Goal: Book appointment/travel/reservation

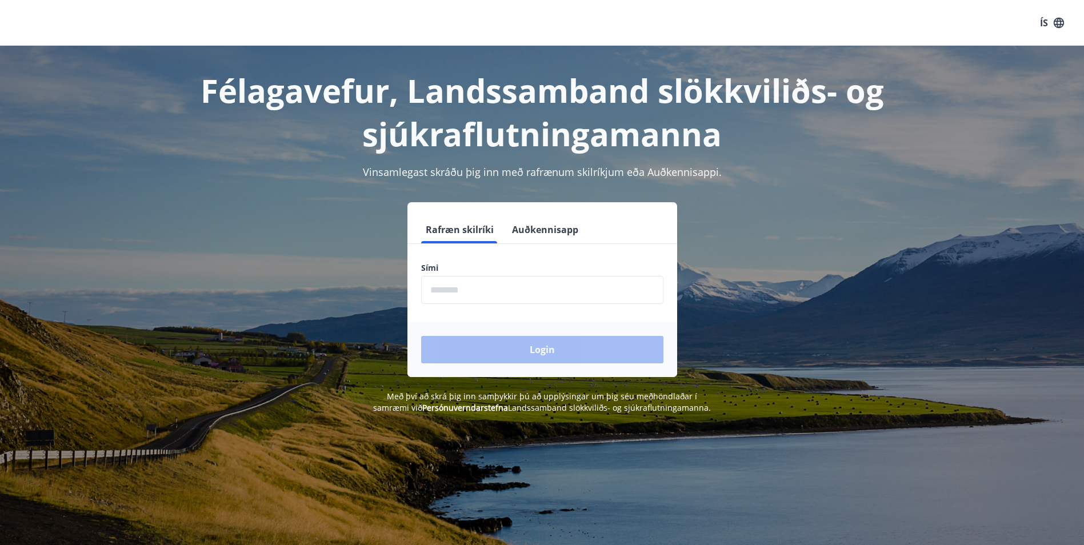
click at [528, 289] on input "phone" at bounding box center [542, 290] width 242 height 28
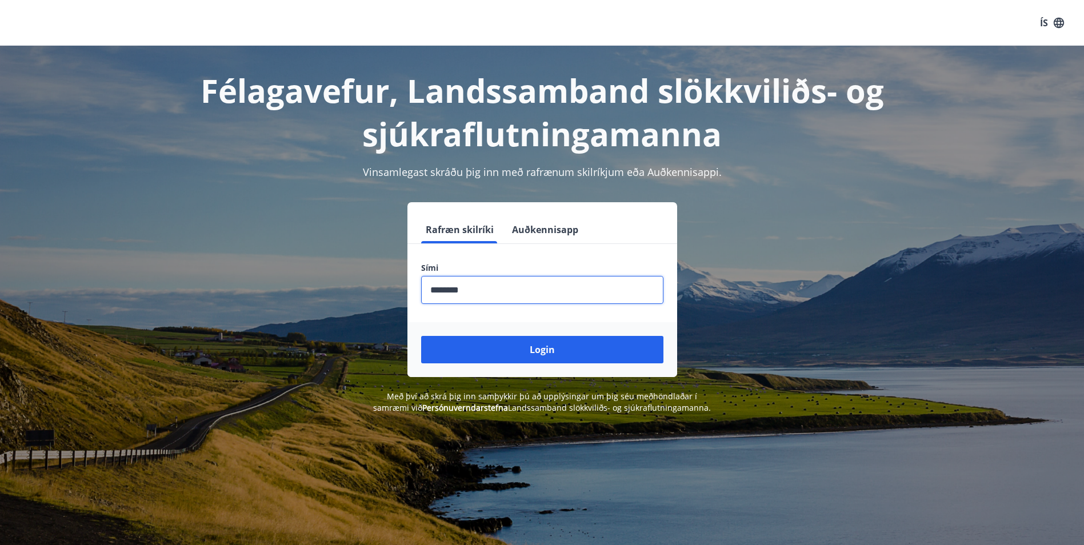
type input "********"
click at [421, 336] on button "Login" at bounding box center [542, 349] width 242 height 27
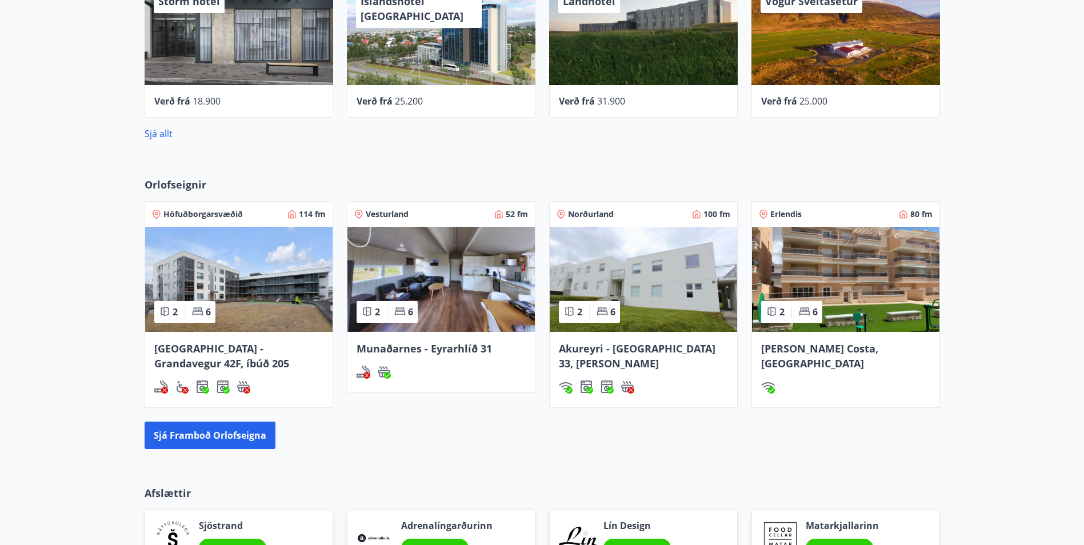
scroll to position [515, 0]
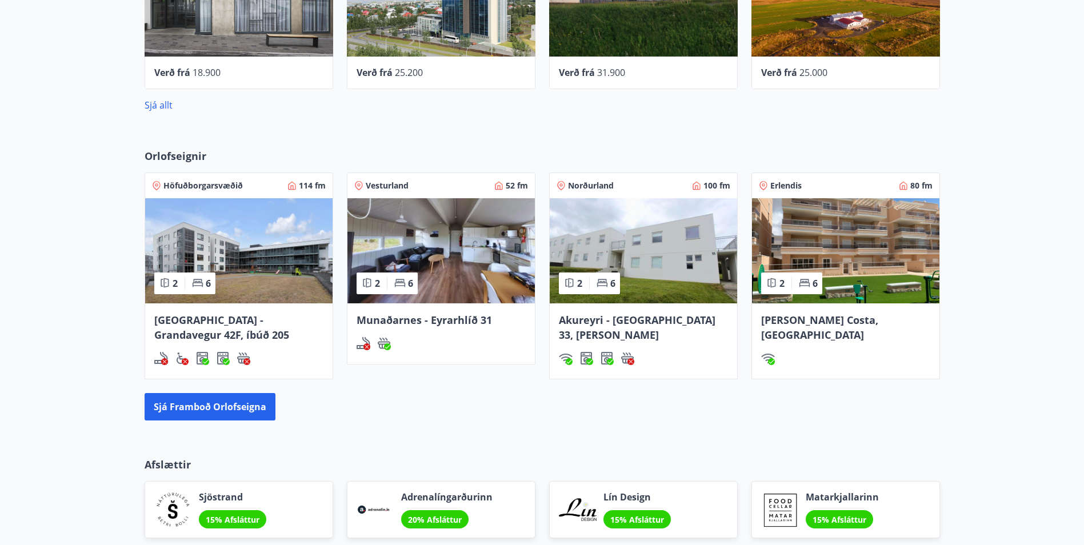
click at [601, 186] on span "Norðurland" at bounding box center [591, 185] width 46 height 11
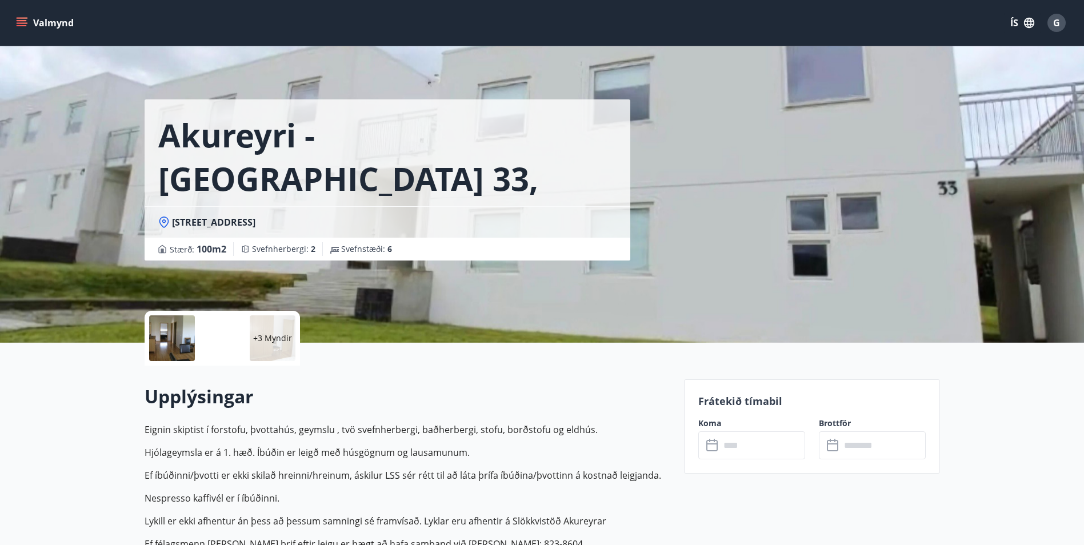
click at [763, 450] on input "text" at bounding box center [762, 446] width 85 height 28
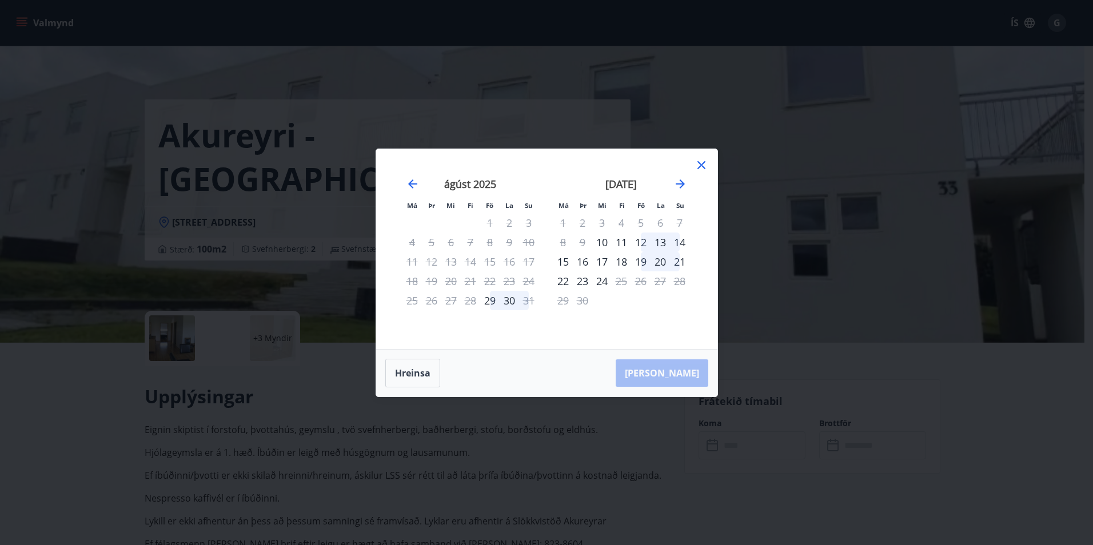
click at [637, 246] on div "12" at bounding box center [640, 242] width 19 height 19
click at [665, 240] on div "13" at bounding box center [660, 242] width 19 height 19
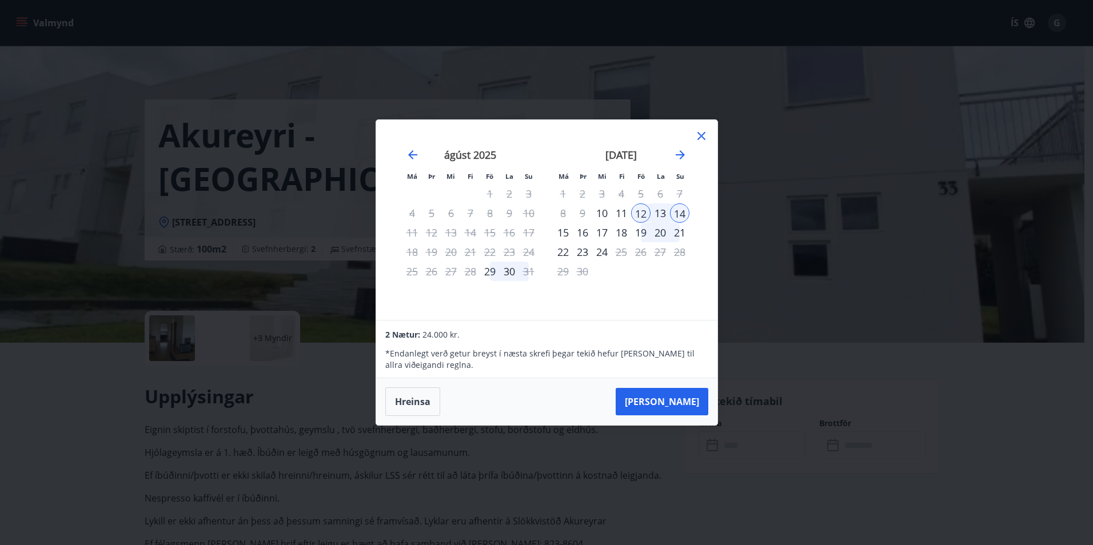
click at [656, 214] on div "13" at bounding box center [660, 213] width 19 height 19
click at [702, 133] on icon at bounding box center [702, 136] width 14 height 14
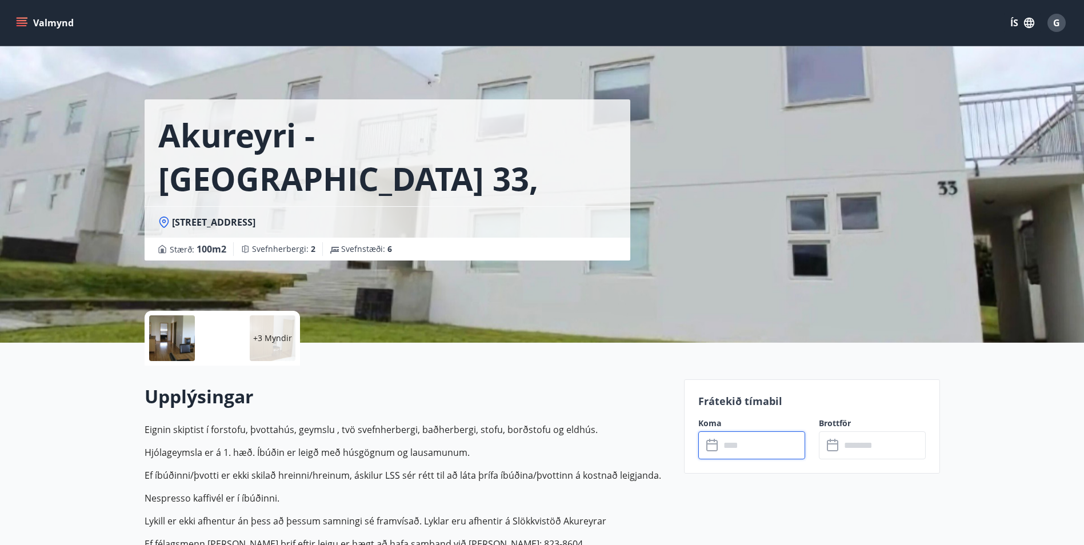
click at [765, 438] on input "text" at bounding box center [762, 446] width 85 height 28
click at [768, 445] on input "text" at bounding box center [762, 446] width 85 height 28
click at [727, 441] on input "text" at bounding box center [762, 446] width 85 height 28
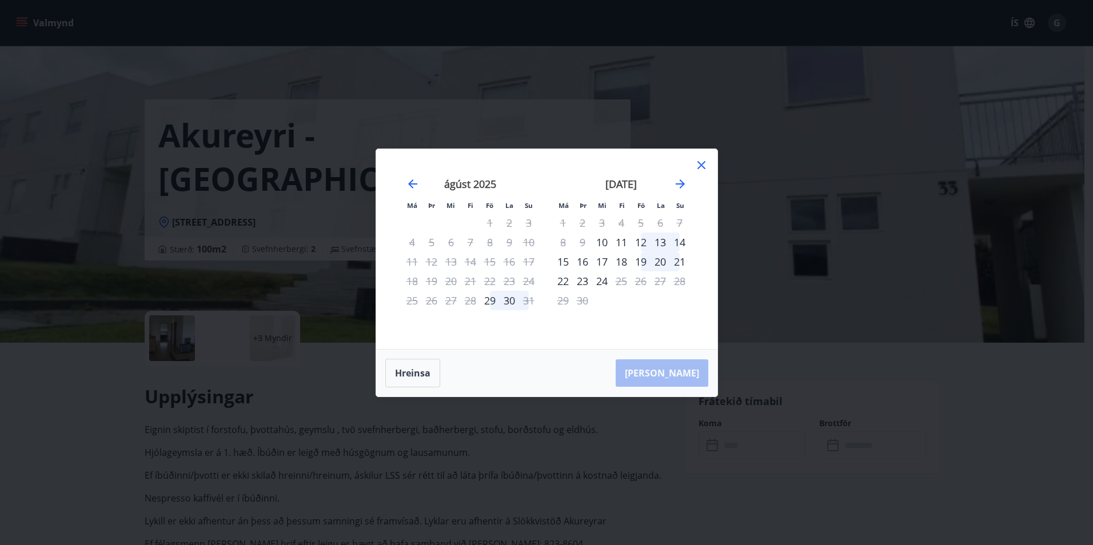
click at [645, 243] on div "12" at bounding box center [640, 242] width 19 height 19
click at [661, 243] on div "13" at bounding box center [660, 242] width 19 height 19
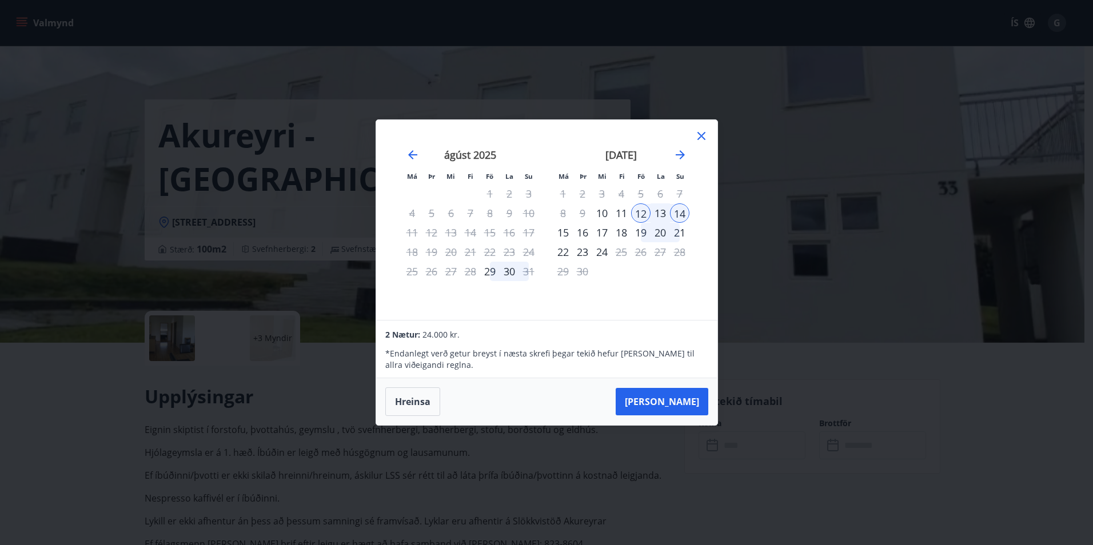
click at [697, 137] on icon at bounding box center [702, 136] width 14 height 14
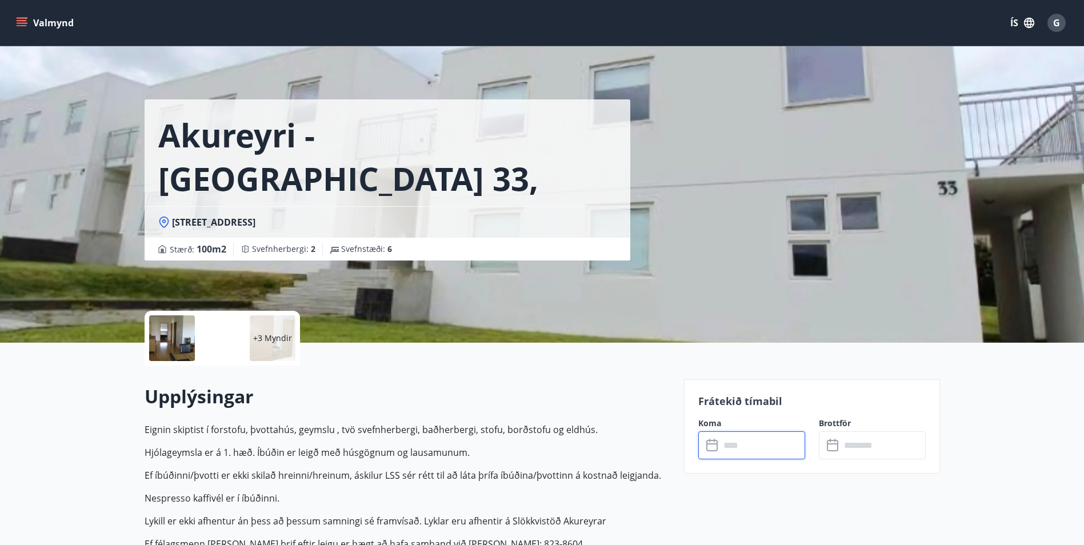
click at [772, 454] on input "text" at bounding box center [762, 446] width 85 height 28
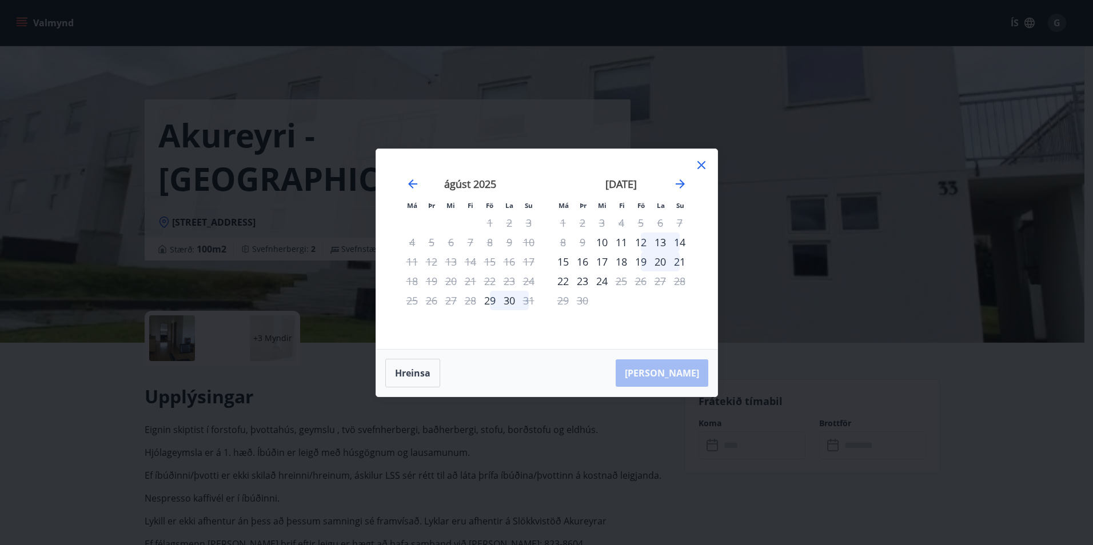
click at [405, 181] on div "ágúst 2025" at bounding box center [470, 188] width 136 height 50
click at [414, 180] on icon "Move backward to switch to the previous month." at bounding box center [413, 184] width 14 height 14
drag, startPoint x: 703, startPoint y: 165, endPoint x: 689, endPoint y: 175, distance: 16.8
click at [703, 164] on icon at bounding box center [702, 165] width 14 height 14
click at [698, 169] on icon at bounding box center [702, 165] width 14 height 14
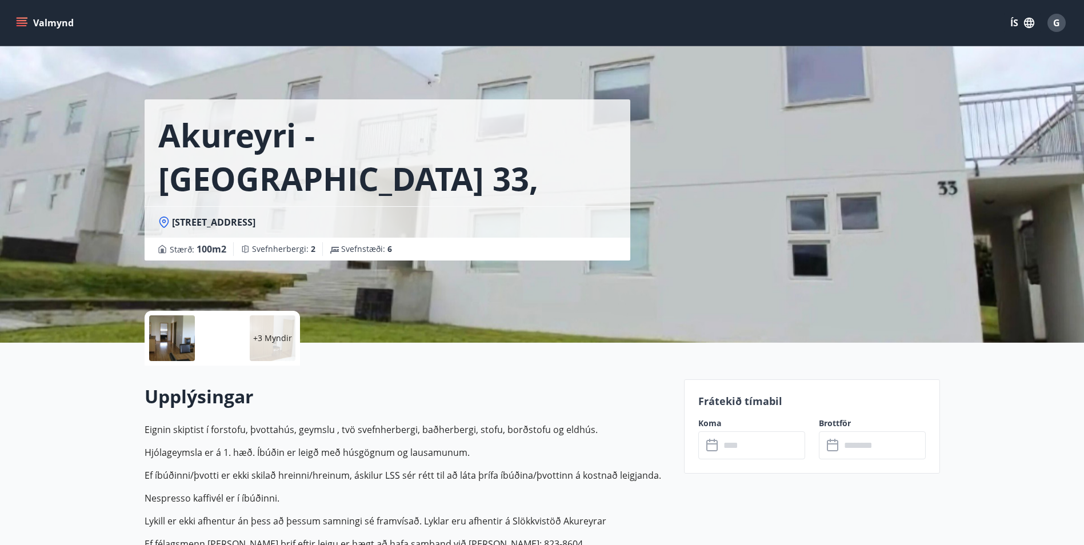
click at [29, 19] on button "Valmynd" at bounding box center [46, 23] width 65 height 21
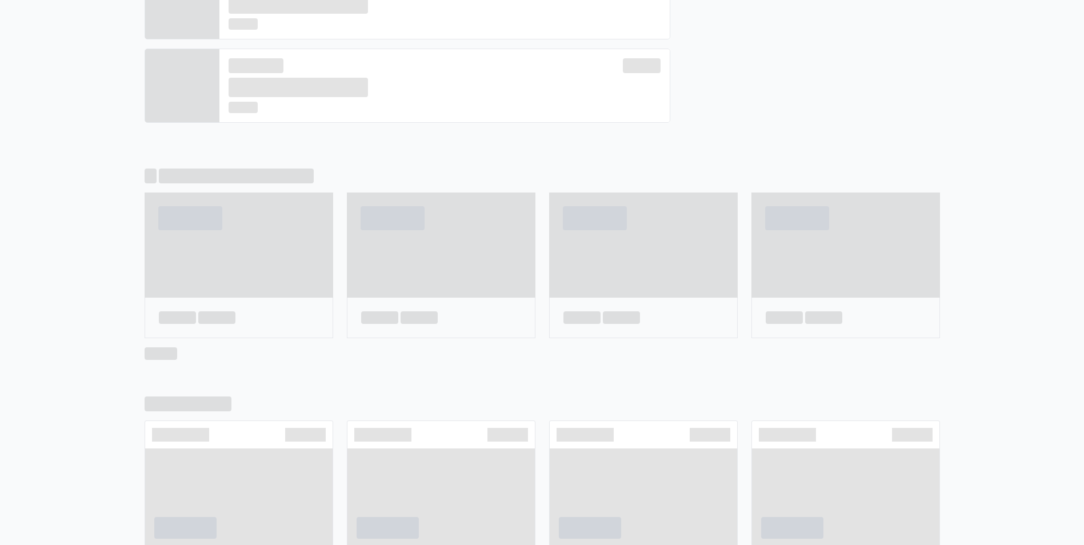
scroll to position [524, 0]
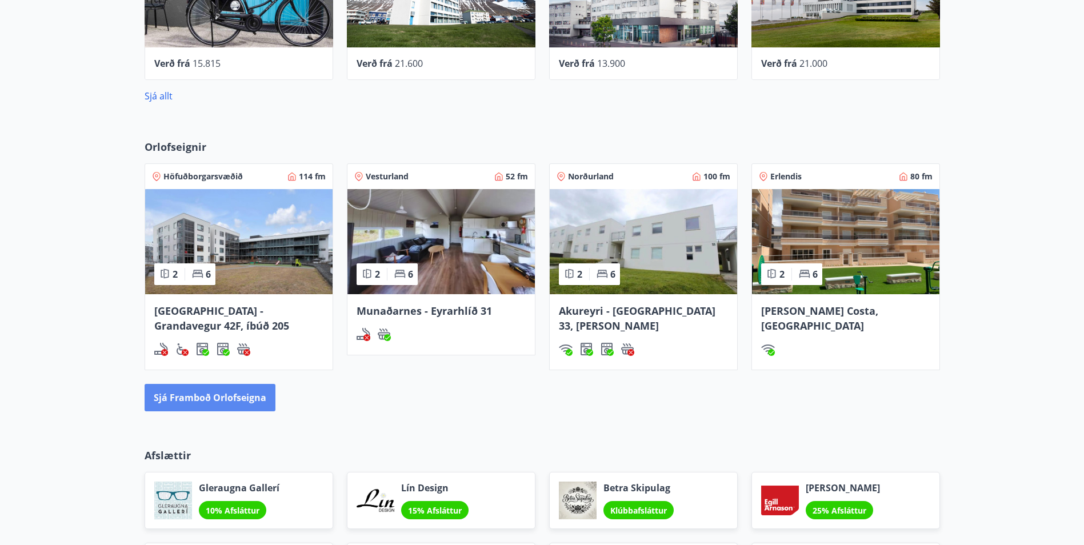
click at [199, 401] on button "Sjá framboð orlofseigna" at bounding box center [210, 397] width 131 height 27
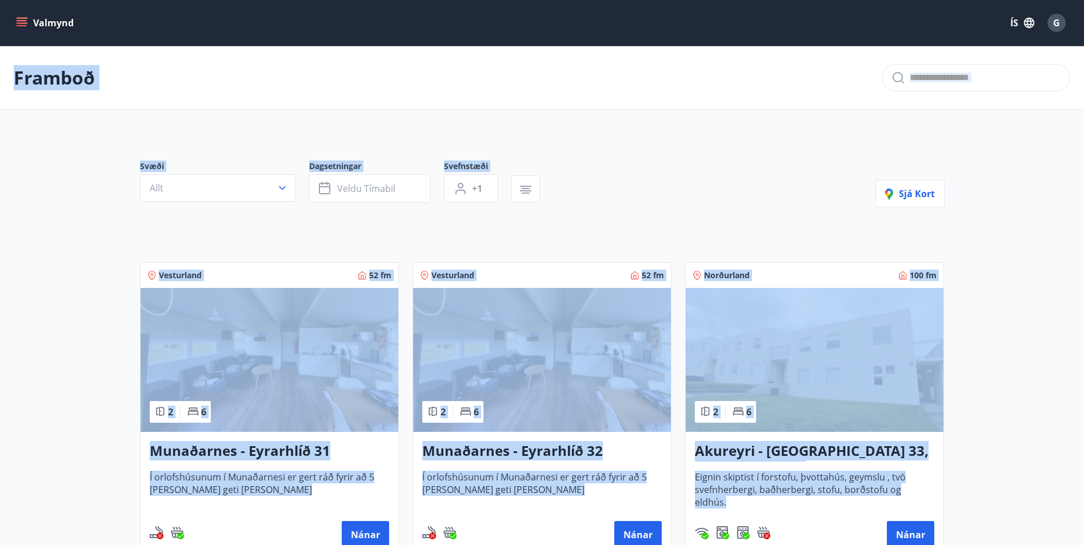
click at [1007, 196] on main "Framboð Svæði Allt Dagsetningar Veldu tímabil Svefnstæði +1 Sjá kort Vesturland…" at bounding box center [542, 462] width 1084 height 832
click at [1059, 380] on main "Framboð Svæði Allt Dagsetningar Veldu tímabil Svefnstæði +1 Sjá kort Vesturland…" at bounding box center [542, 462] width 1084 height 832
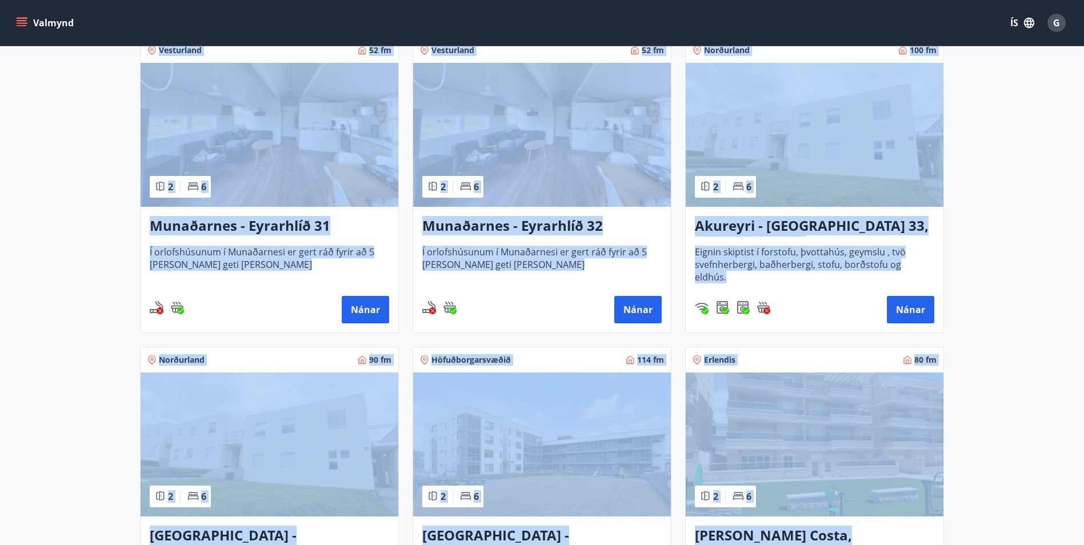
scroll to position [229, 0]
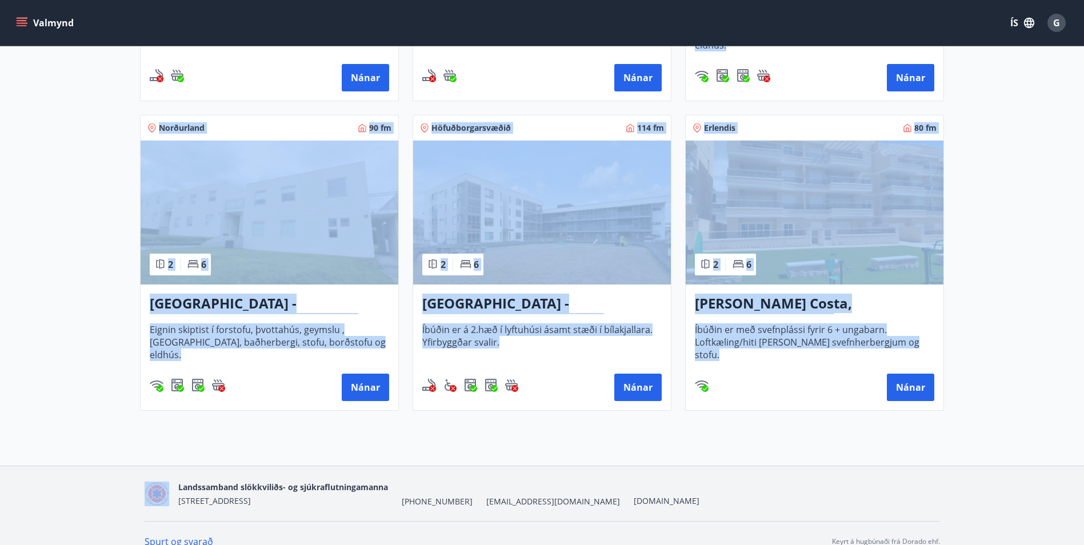
click at [270, 384] on div "Nánar" at bounding box center [270, 387] width 240 height 27
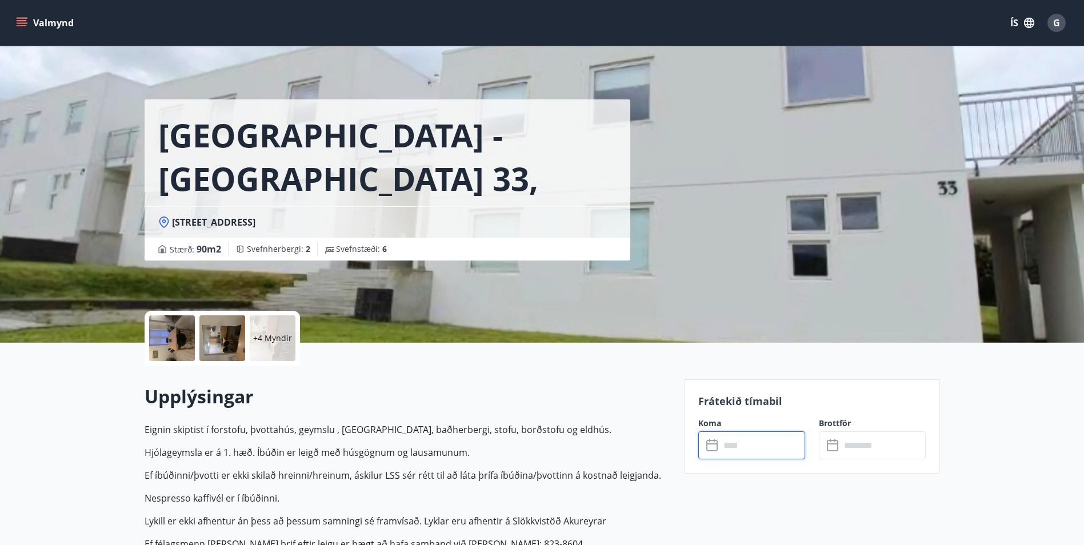
click at [756, 446] on input "text" at bounding box center [762, 446] width 85 height 28
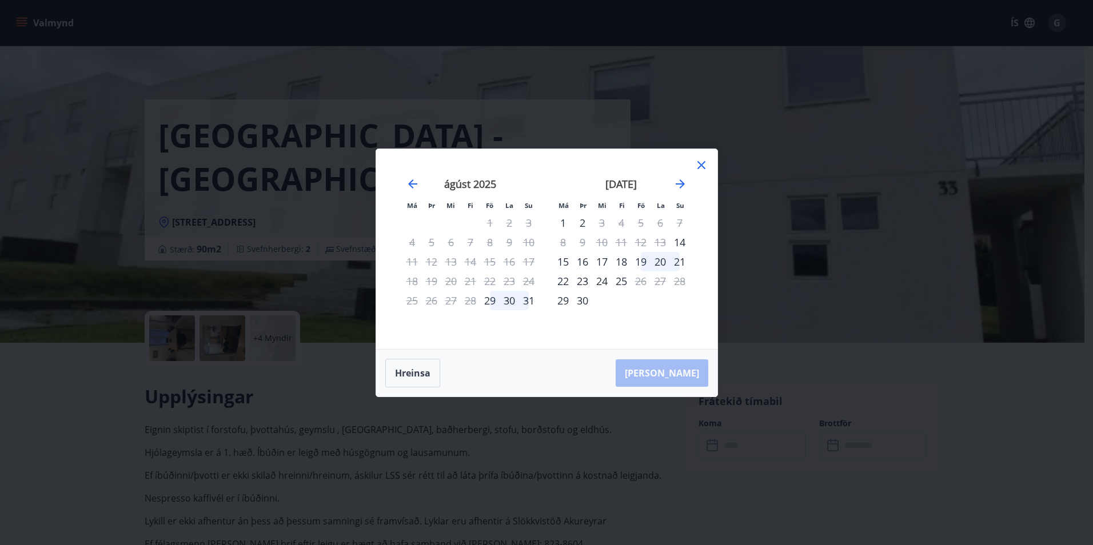
click at [702, 166] on icon at bounding box center [701, 165] width 8 height 8
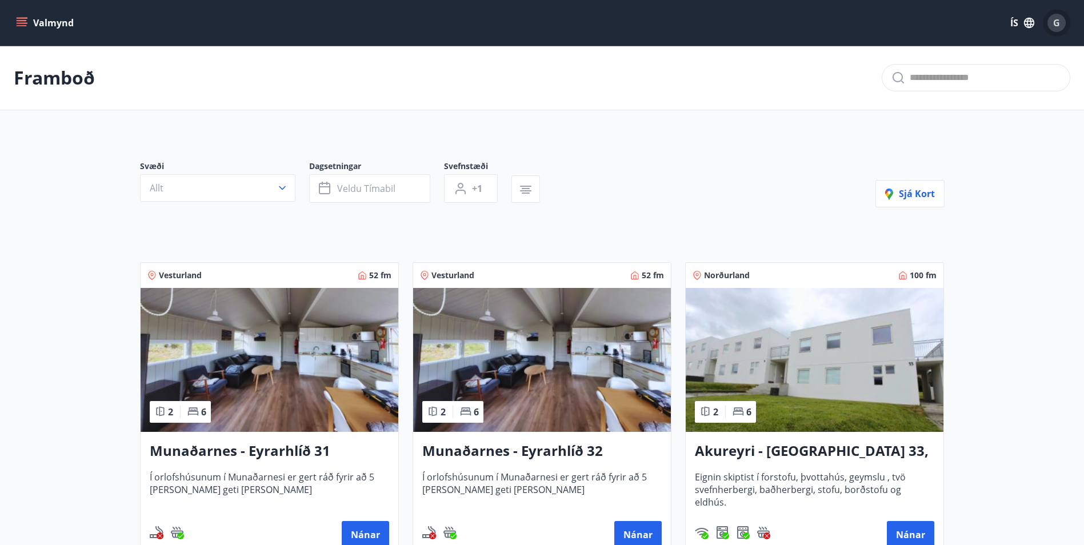
click at [1056, 26] on span "G" at bounding box center [1057, 23] width 7 height 13
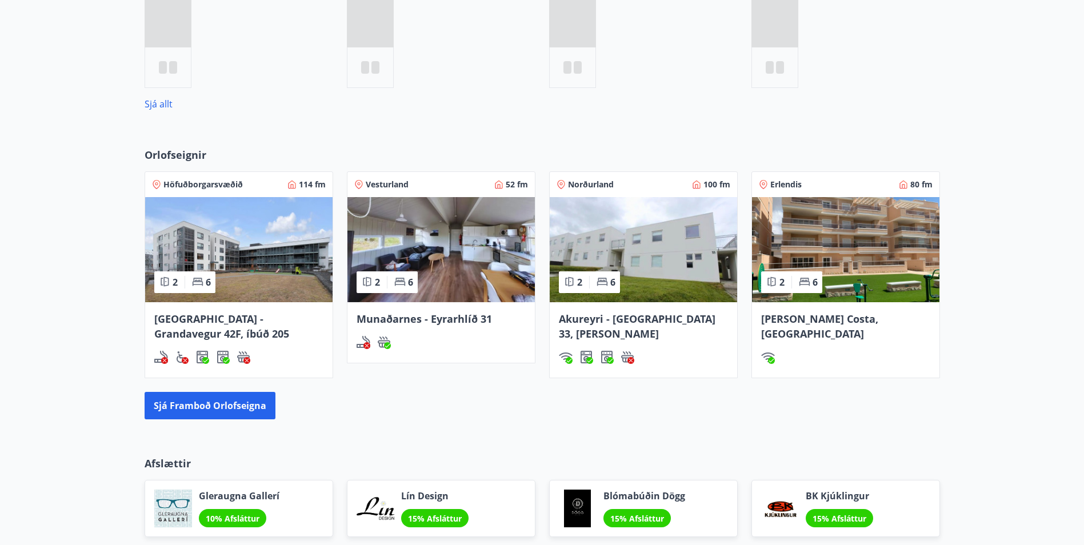
scroll to position [533, 0]
